Goal: Transaction & Acquisition: Purchase product/service

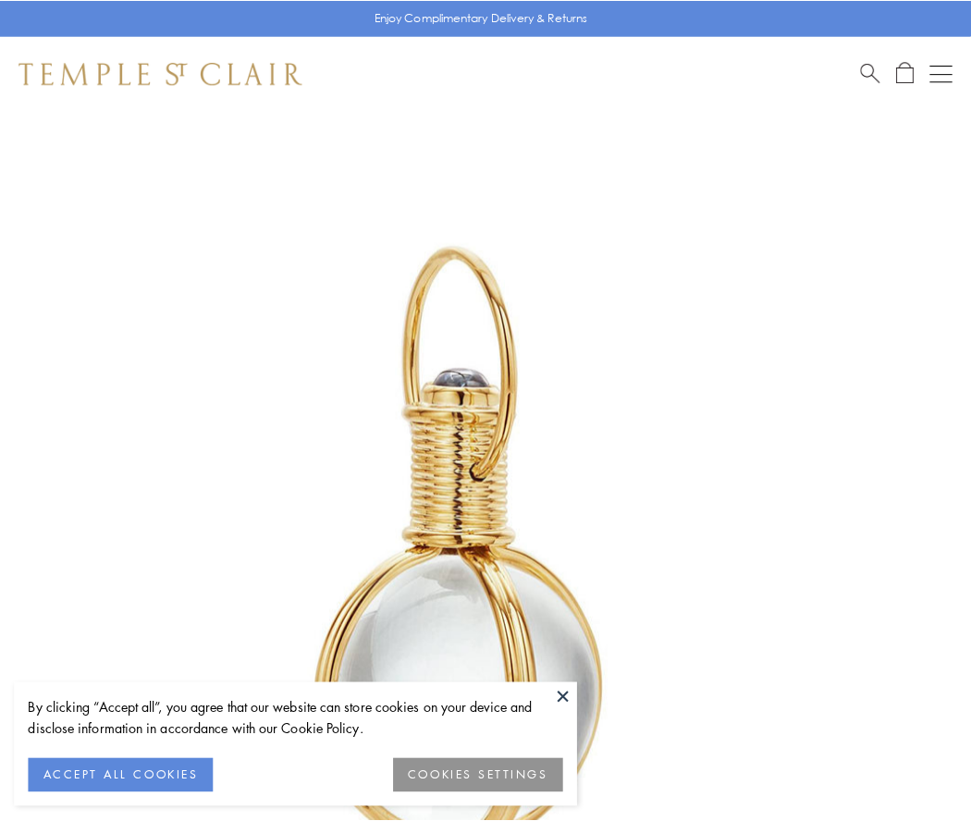
scroll to position [483, 0]
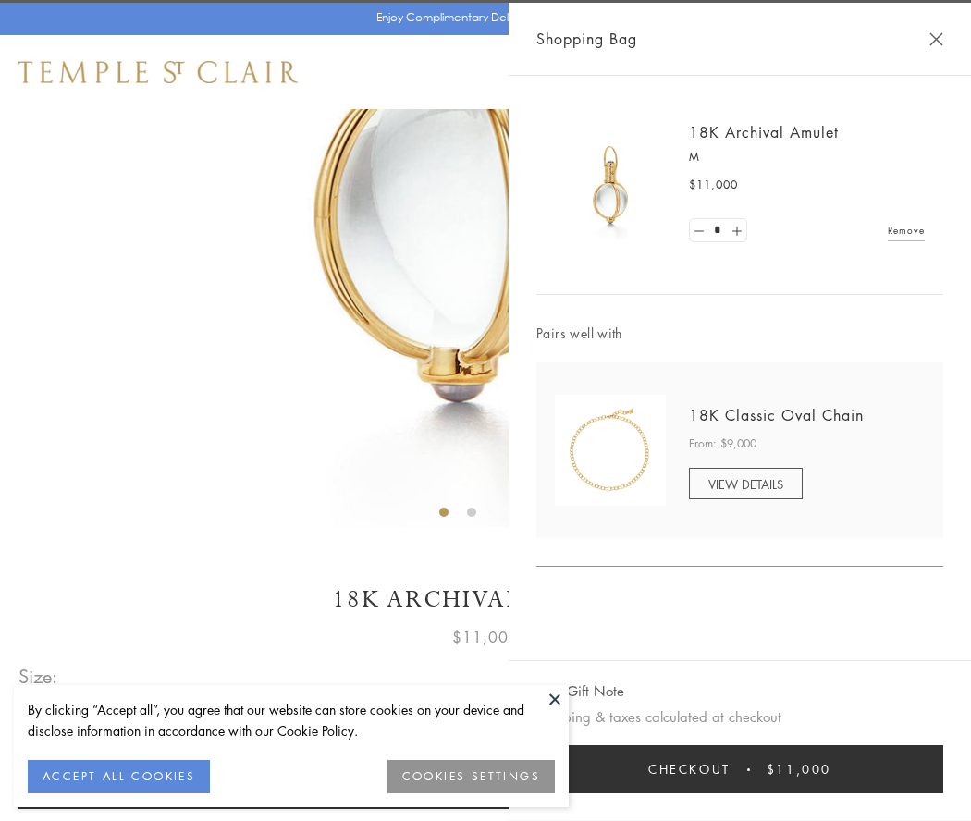
click at [739, 769] on button "Checkout $11,000" at bounding box center [739, 769] width 407 height 48
